Goal: Task Accomplishment & Management: Complete application form

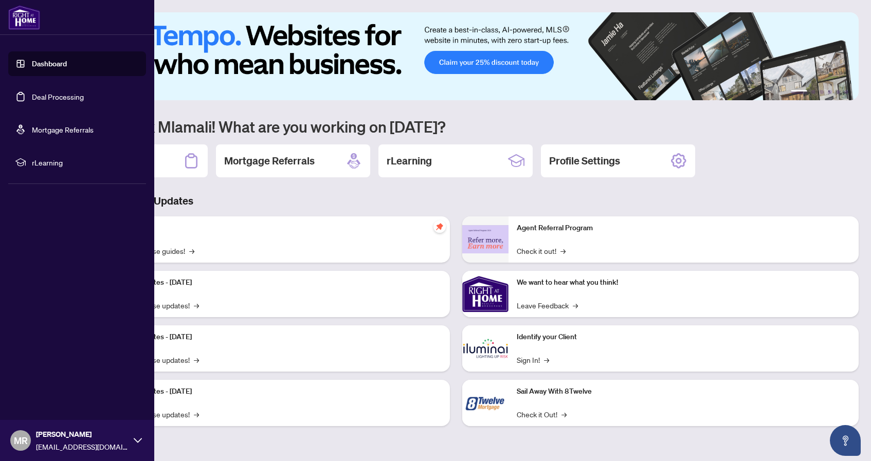
click at [56, 98] on link "Deal Processing" at bounding box center [58, 96] width 52 height 9
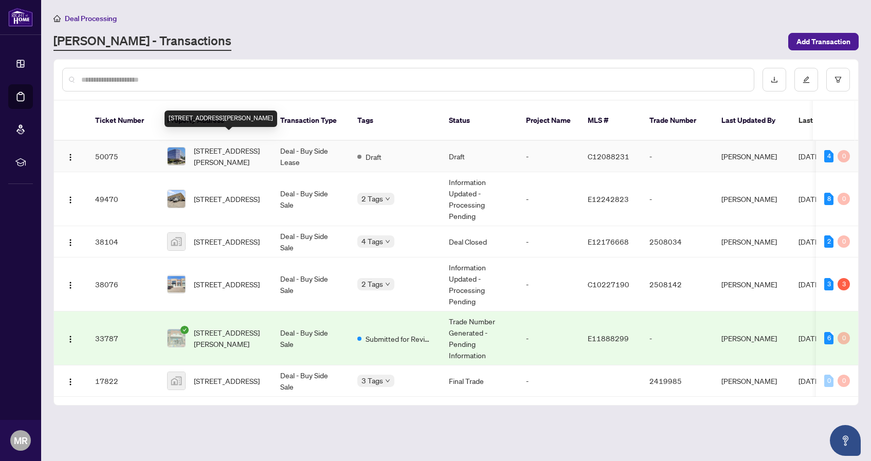
click at [209, 145] on span "[STREET_ADDRESS][PERSON_NAME]" at bounding box center [229, 156] width 70 height 23
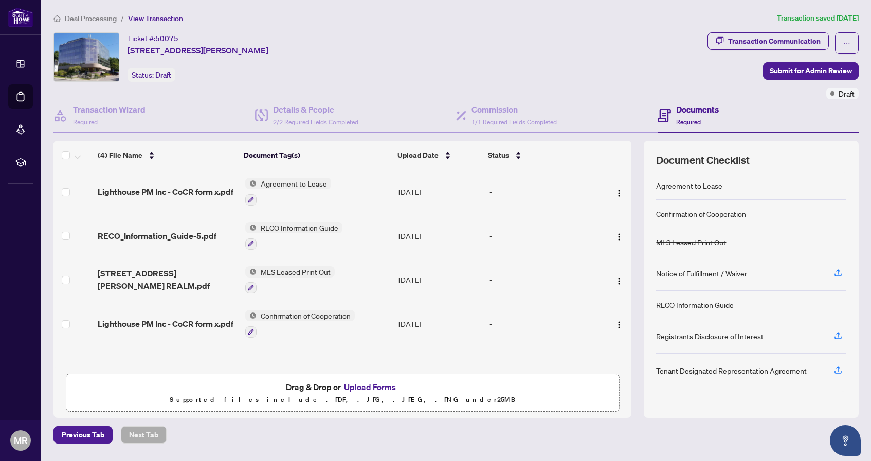
click at [367, 387] on button "Upload Forms" at bounding box center [370, 386] width 58 height 13
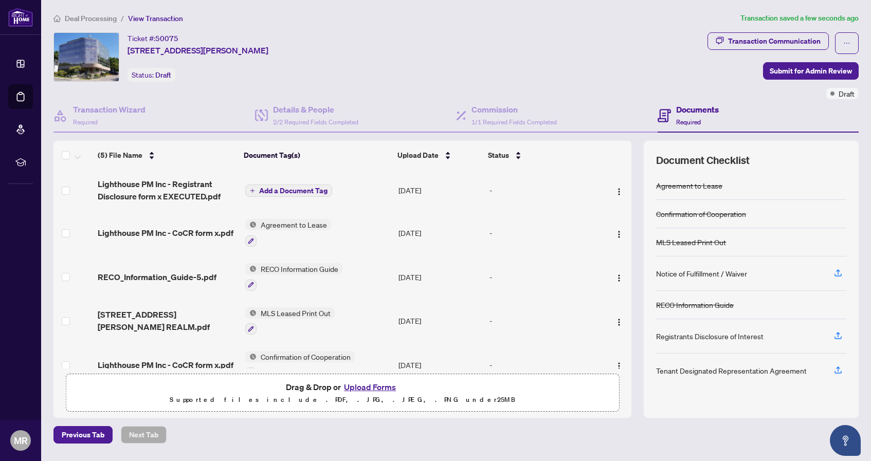
click at [288, 194] on span "Add a Document Tag" at bounding box center [293, 190] width 68 height 7
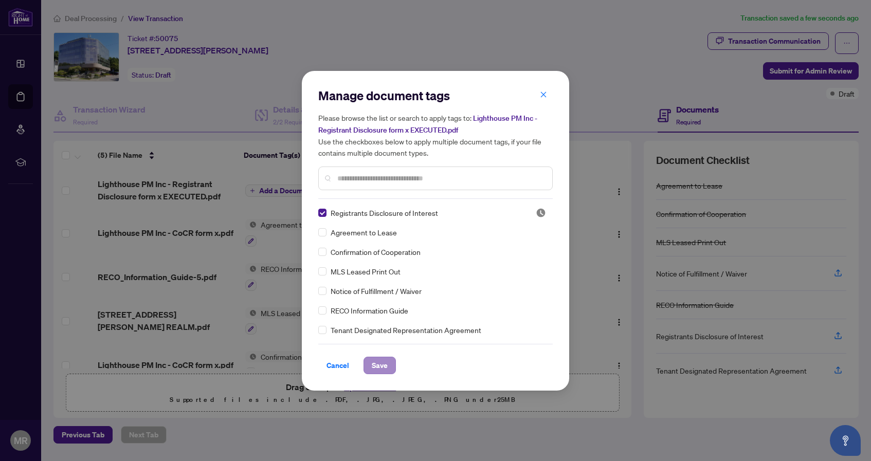
click at [376, 368] on span "Save" at bounding box center [380, 365] width 16 height 16
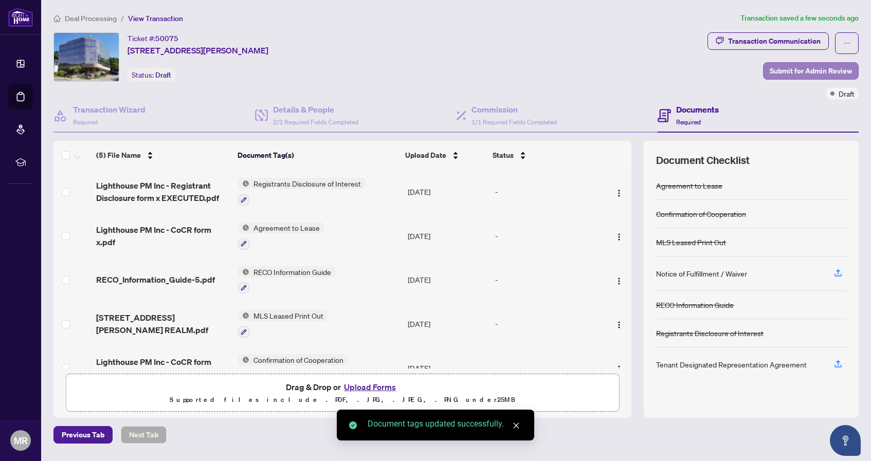
click at [796, 71] on span "Submit for Admin Review" at bounding box center [811, 71] width 82 height 16
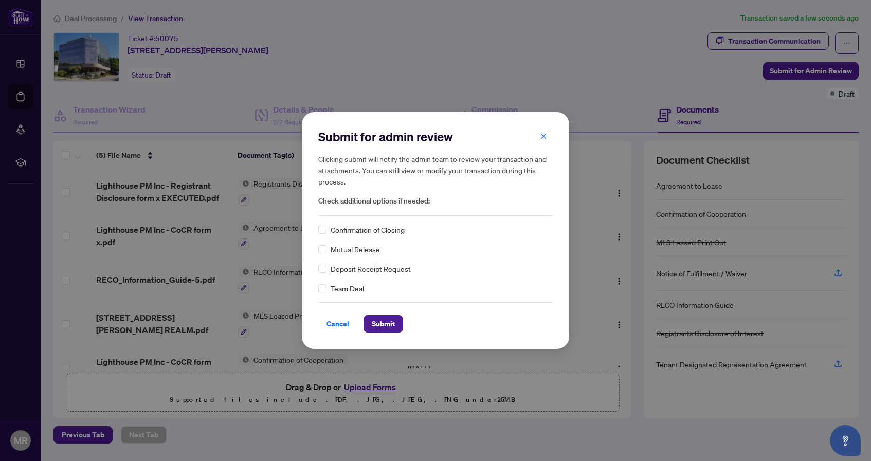
drag, startPoint x: 382, startPoint y: 325, endPoint x: 382, endPoint y: 284, distance: 41.6
click at [382, 311] on div "Cancel Submit" at bounding box center [435, 317] width 234 height 30
click at [379, 326] on span "Submit" at bounding box center [383, 324] width 23 height 16
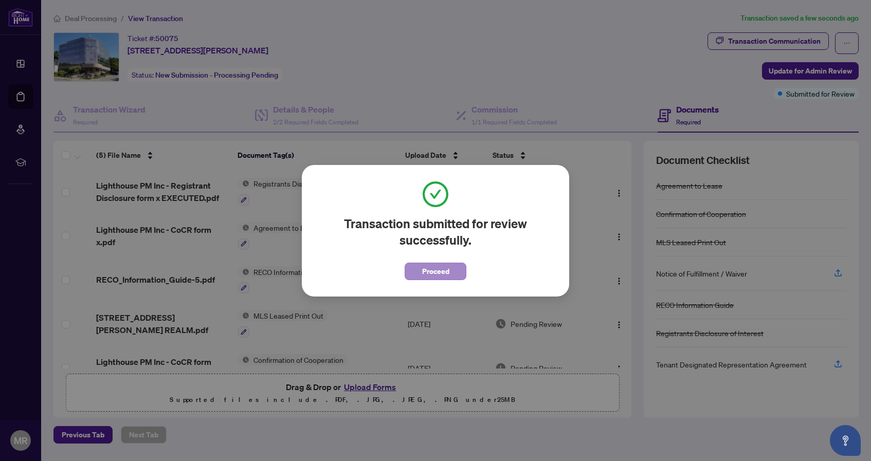
click at [433, 267] on span "Proceed" at bounding box center [435, 271] width 27 height 16
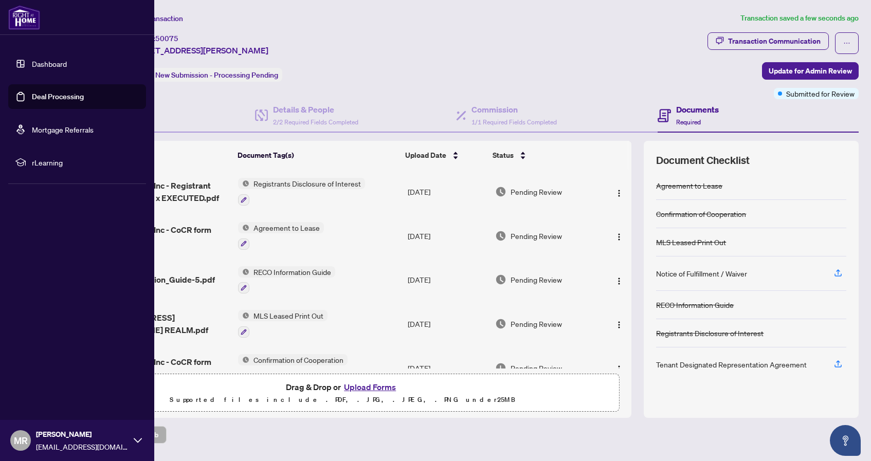
click at [48, 65] on link "Dashboard" at bounding box center [49, 63] width 35 height 9
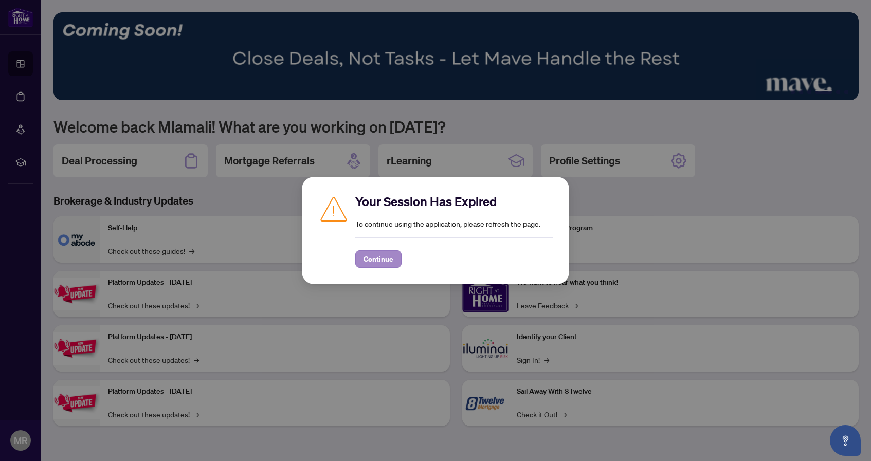
click at [383, 262] on span "Continue" at bounding box center [378, 259] width 30 height 16
